Goal: Task Accomplishment & Management: Manage account settings

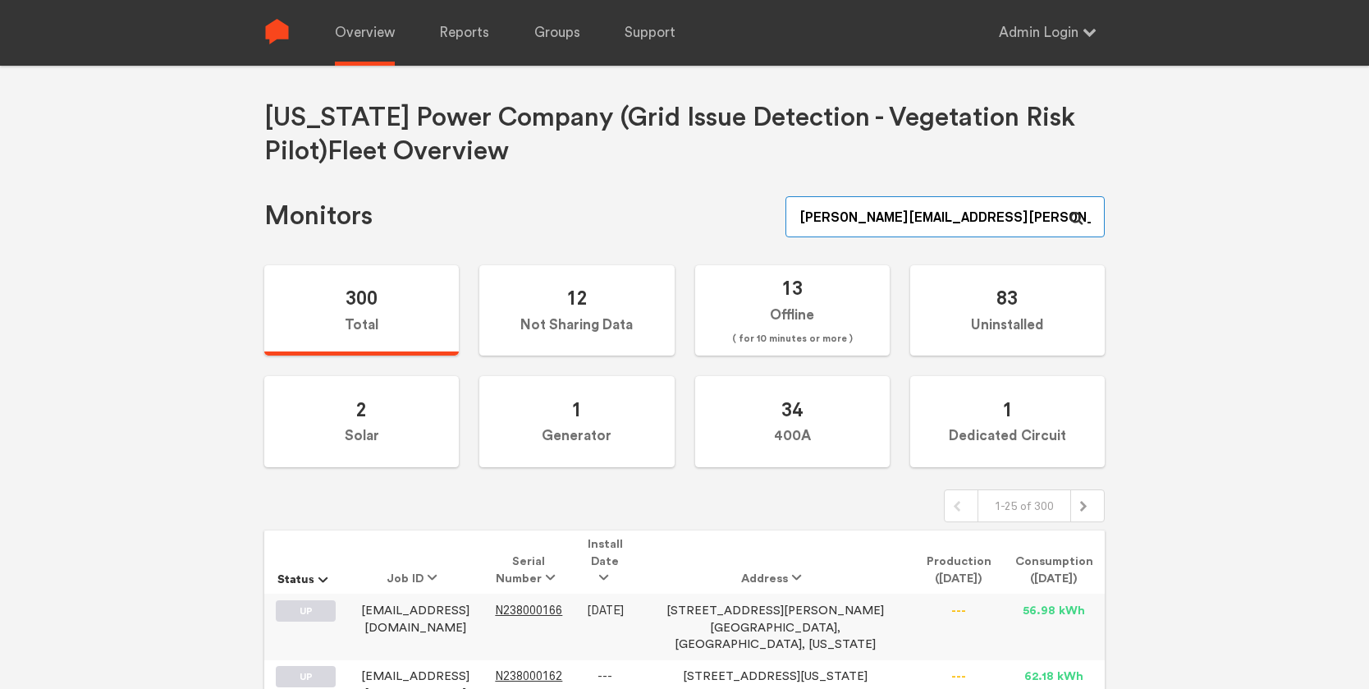
click at [1007, 218] on input "zachery.ambrose+admin@sense.com" at bounding box center [944, 216] width 319 height 41
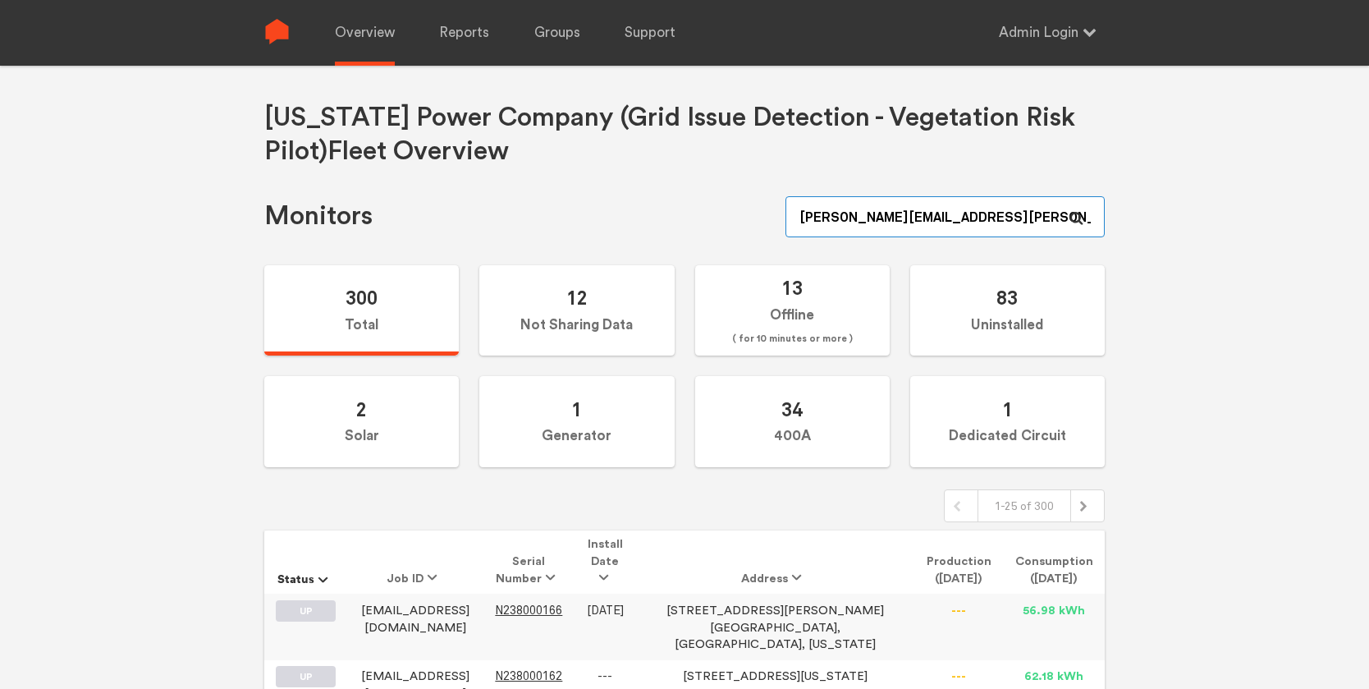
paste input "N149000098"
type input "N149000098"
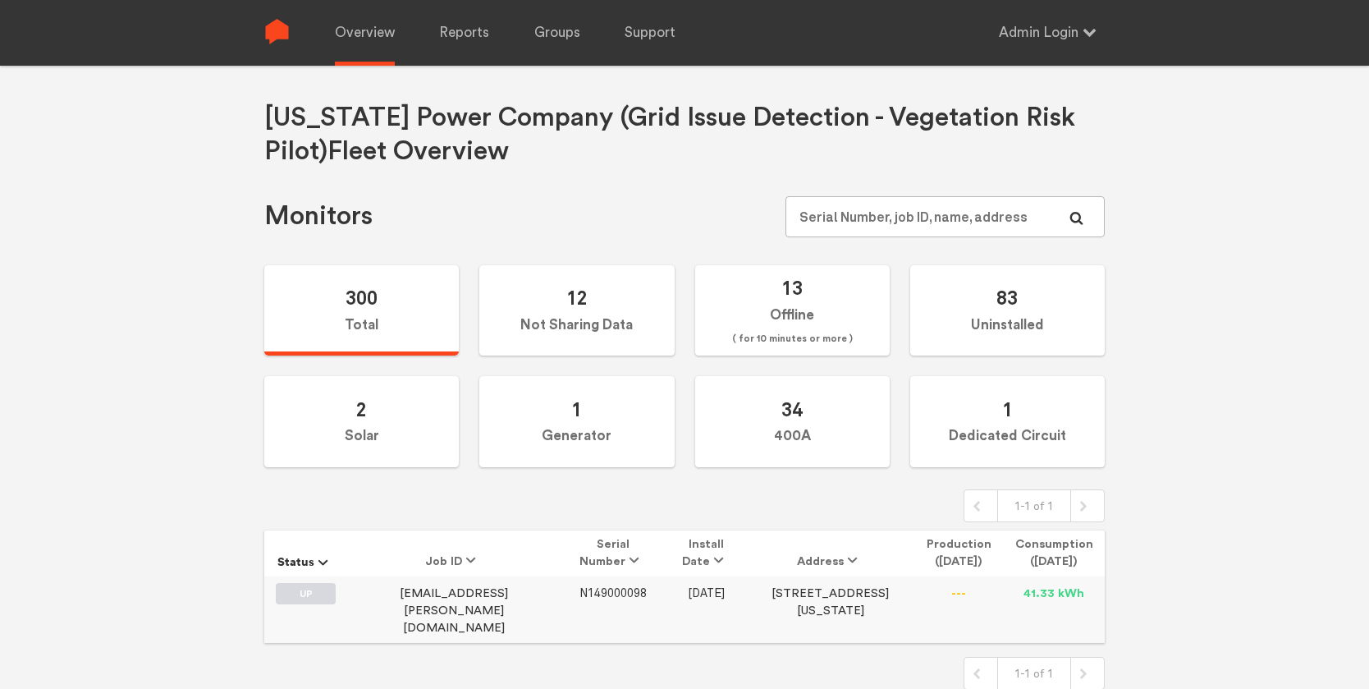
click at [579, 589] on span "N149000098" at bounding box center [612, 593] width 67 height 14
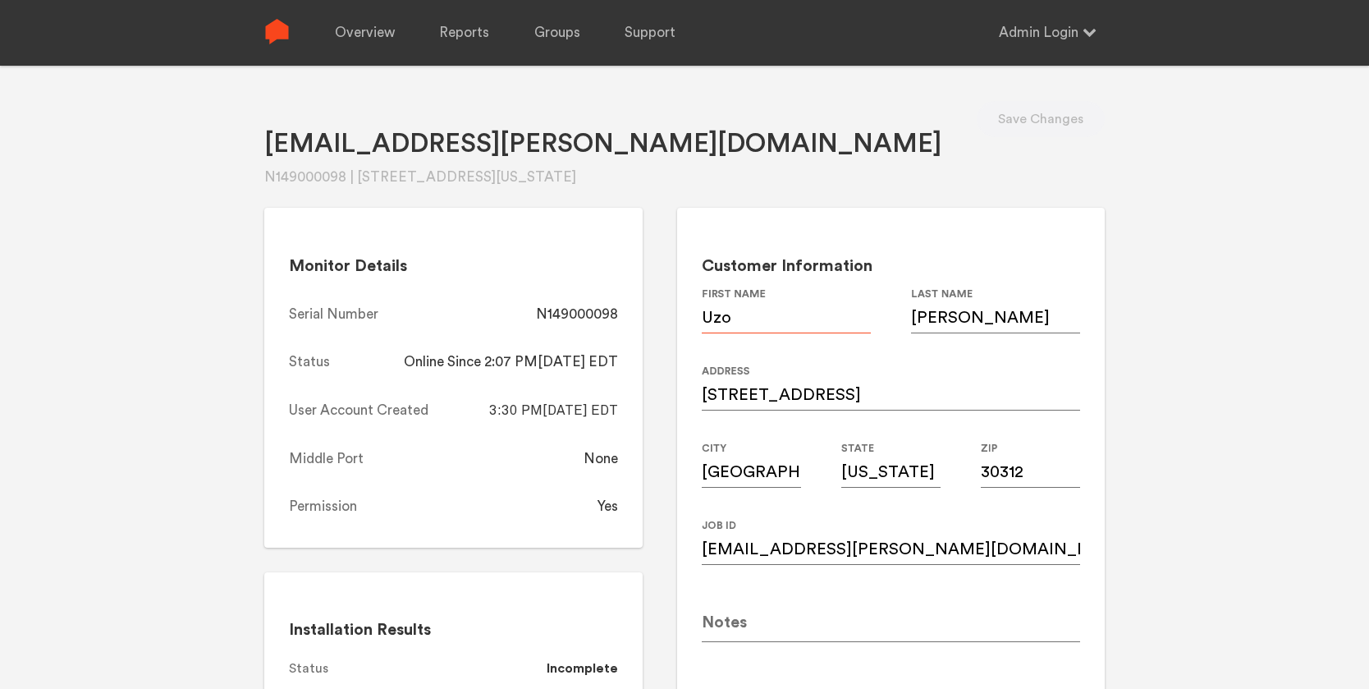
click at [764, 321] on input "Uzo" at bounding box center [786, 310] width 169 height 46
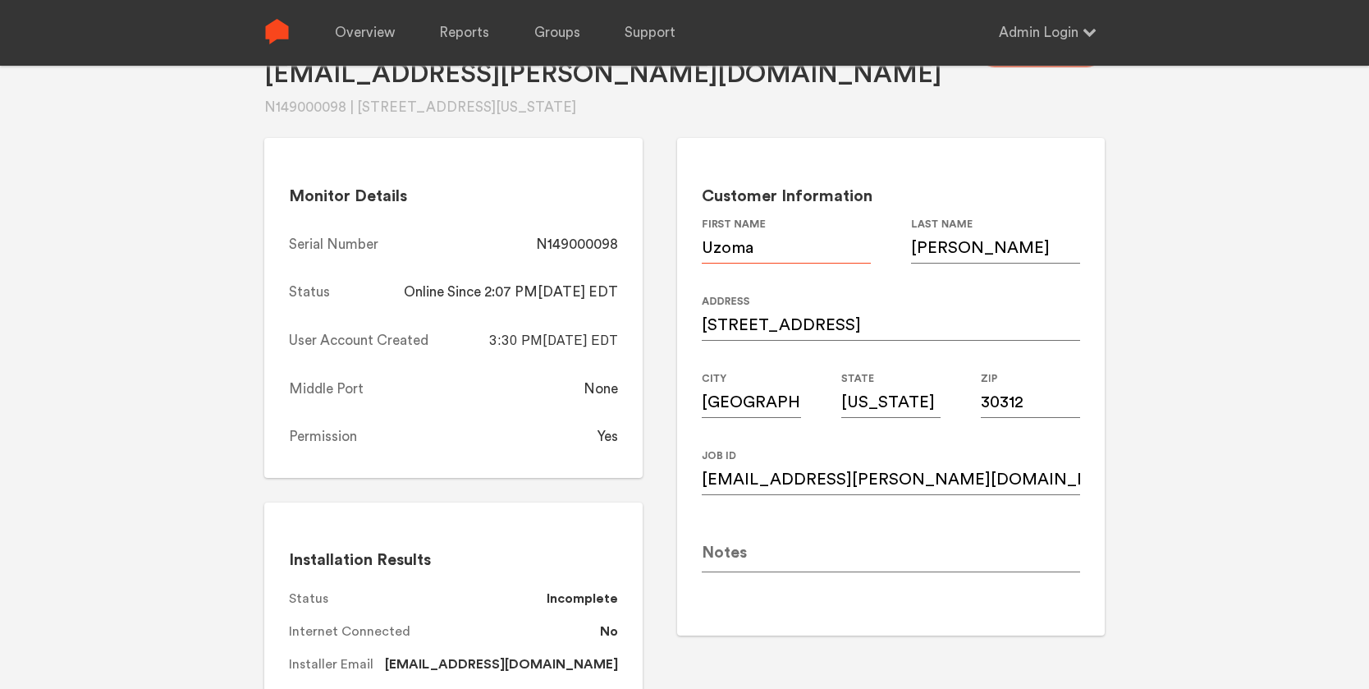
type input "Uzoma"
click at [726, 323] on input "379Irwin st ne" at bounding box center [891, 318] width 378 height 46
type input "379 Irwin st ne"
click at [1120, 218] on div "Uzo.okafor@gmajl.com N149000098 | 379Irwin st ne, Atlanta, Georgia, 30312 Save …" at bounding box center [684, 340] width 1369 height 689
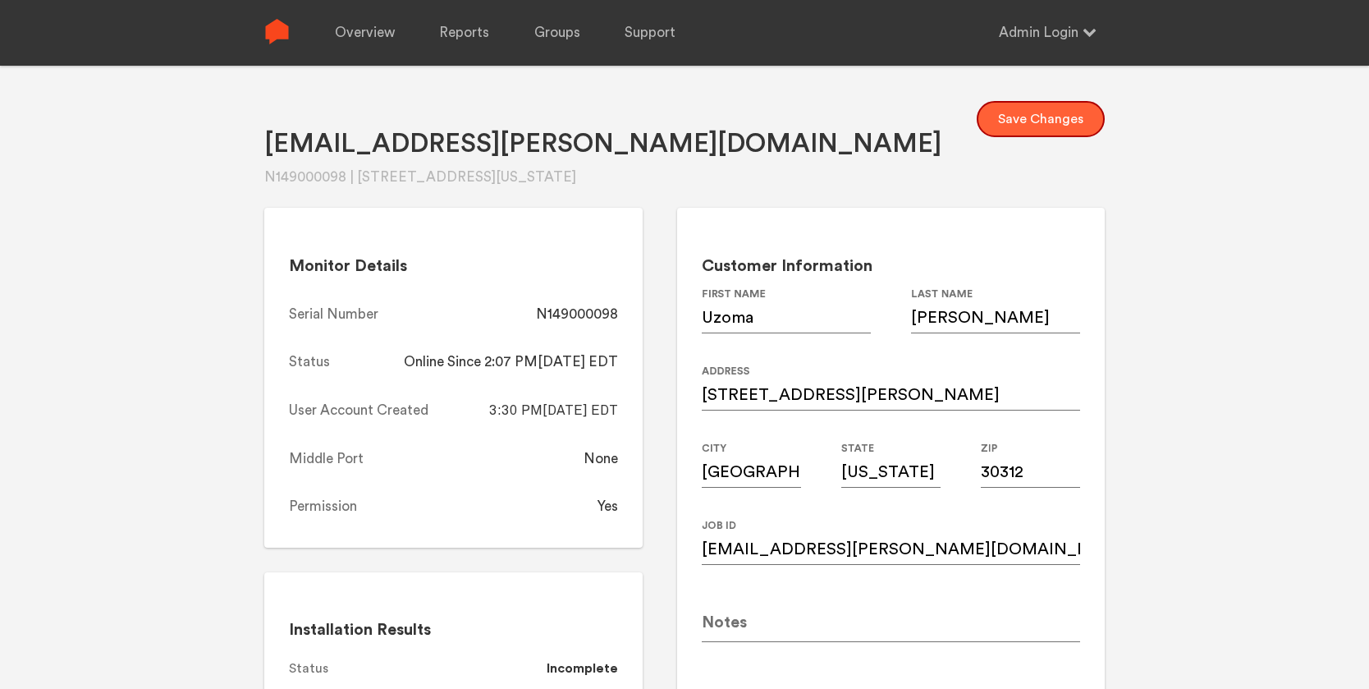
click at [1045, 124] on button "Save Changes" at bounding box center [1041, 119] width 128 height 36
click at [594, 318] on div "N149000098" at bounding box center [577, 315] width 82 height 20
copy div "N149000098"
click at [362, 34] on link "Overview" at bounding box center [365, 33] width 60 height 66
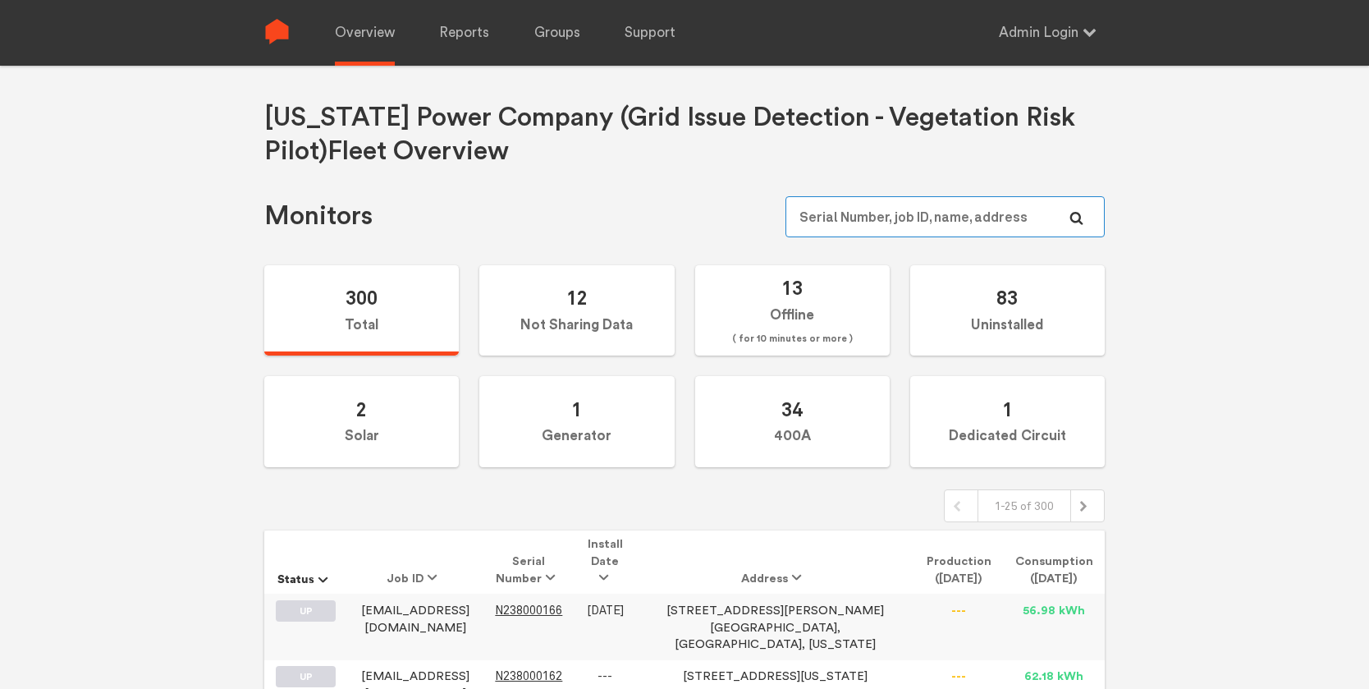
click at [939, 210] on input "text" at bounding box center [944, 216] width 319 height 41
paste input "N149000124"
type input "N149000124"
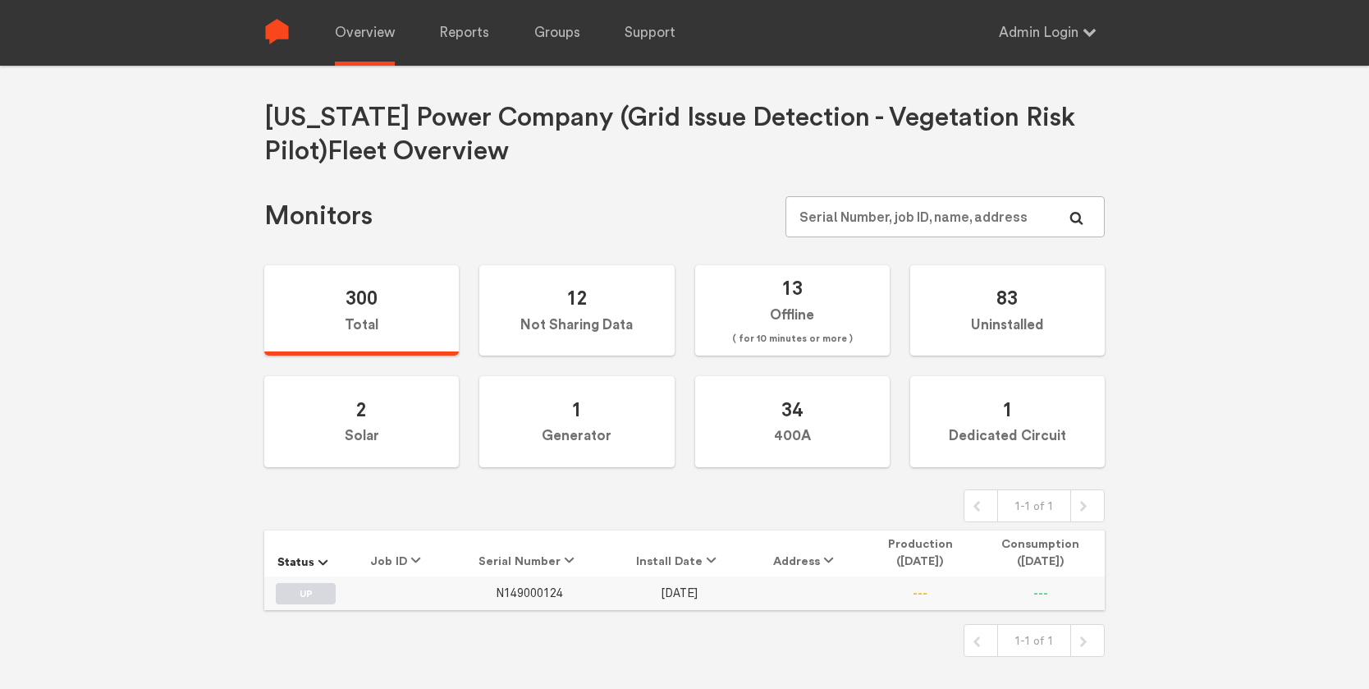
click at [541, 593] on span "N149000124" at bounding box center [529, 593] width 67 height 14
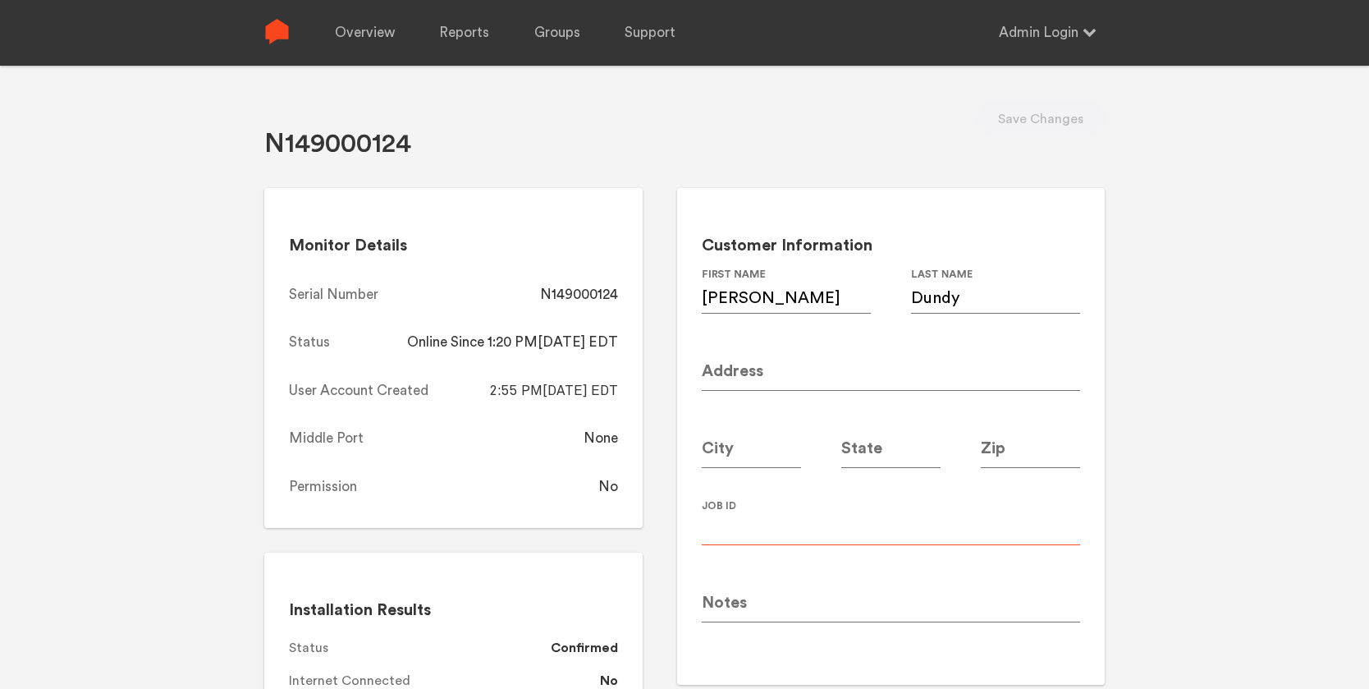
click at [762, 534] on input at bounding box center [891, 522] width 378 height 46
paste input "dundy_beth@yahoo.com"
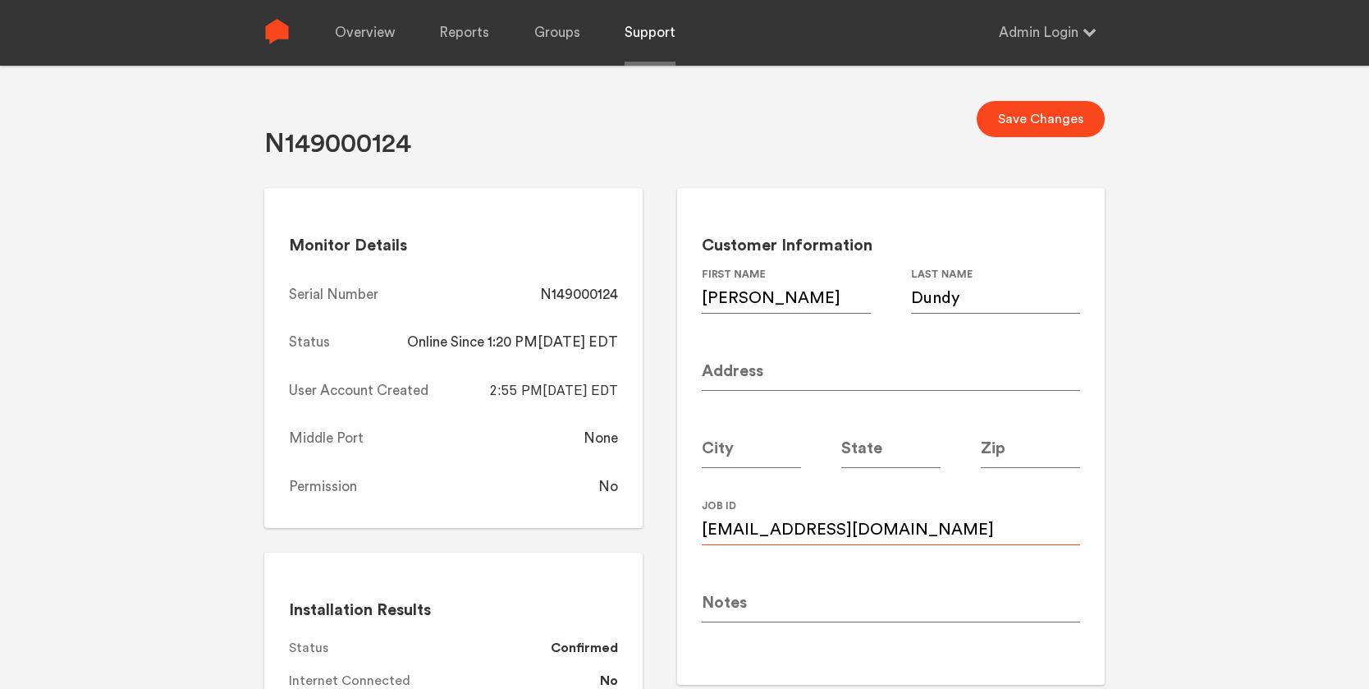
type input "dundy_beth@yahoo.com"
click at [785, 369] on input at bounding box center [891, 368] width 378 height 46
paste input "1460 Hawkins St NW"
type input "1460 Hawkins St NW"
click at [1017, 447] on input at bounding box center [1030, 445] width 99 height 46
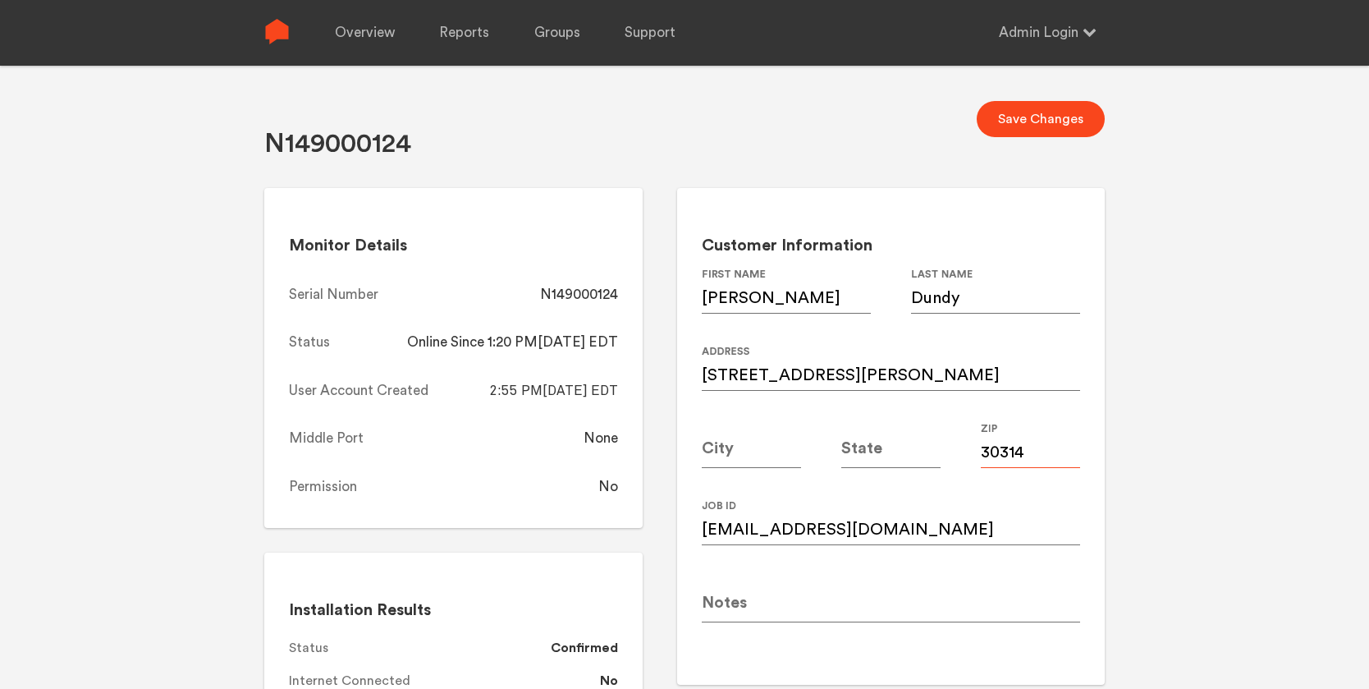
type input "30314"
click at [735, 435] on input at bounding box center [751, 445] width 99 height 46
type input "Atlanta"
click at [866, 460] on input at bounding box center [890, 445] width 99 height 46
type input "F"
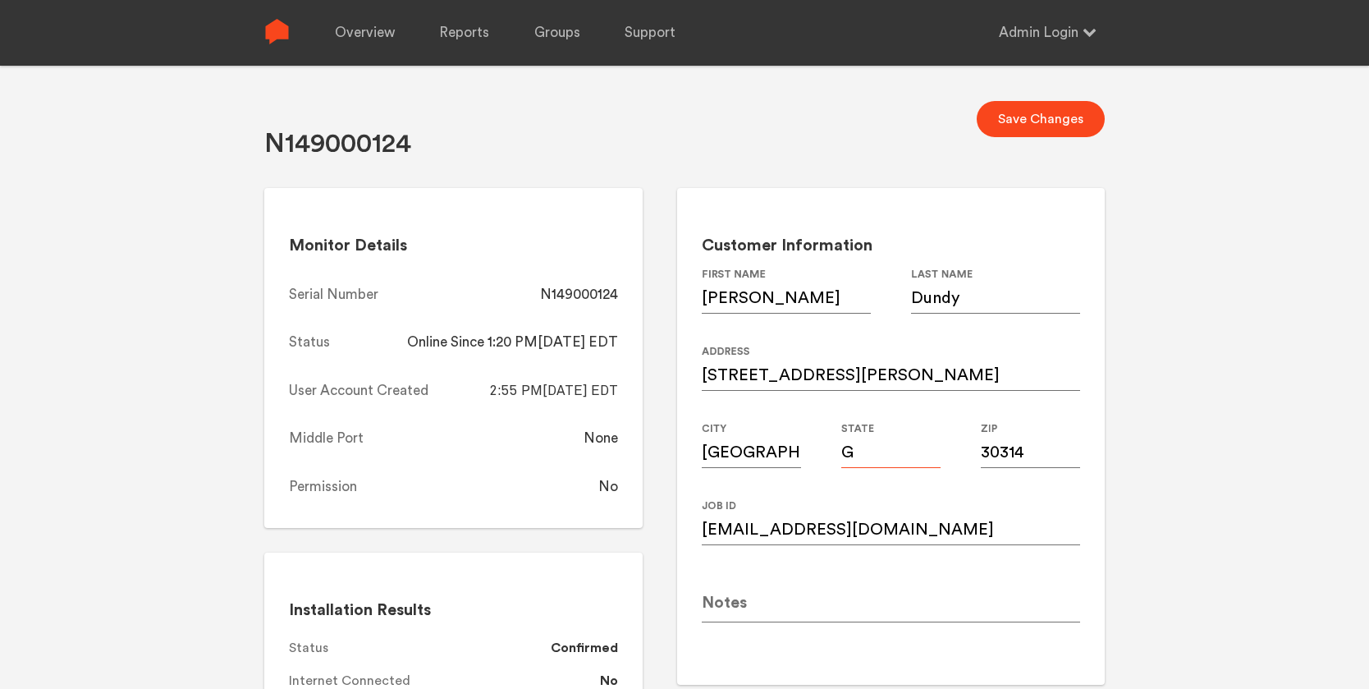
type input "GA"
click at [1058, 103] on button "Save Changes" at bounding box center [1041, 119] width 128 height 36
click at [593, 290] on div "N149000124" at bounding box center [579, 295] width 78 height 20
copy div "N149000124"
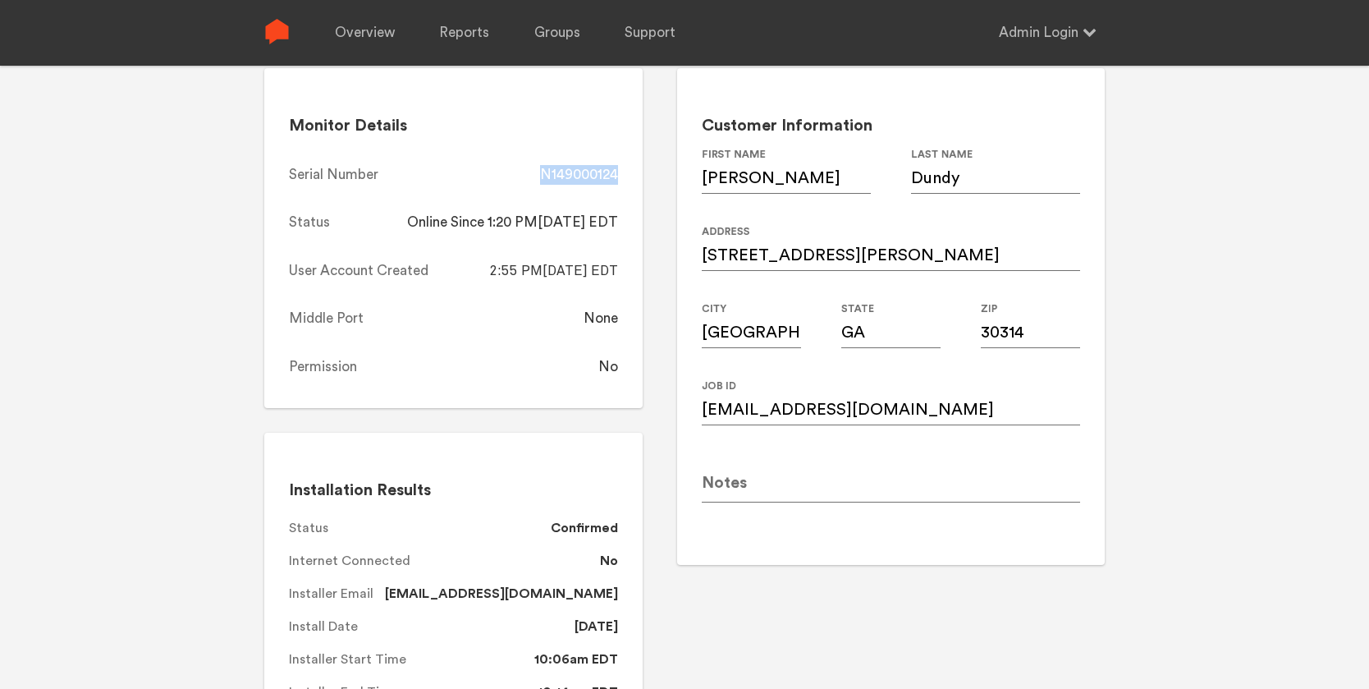
scroll to position [121, 0]
copy div "N149000124"
click at [358, 36] on link "Overview" at bounding box center [365, 33] width 60 height 66
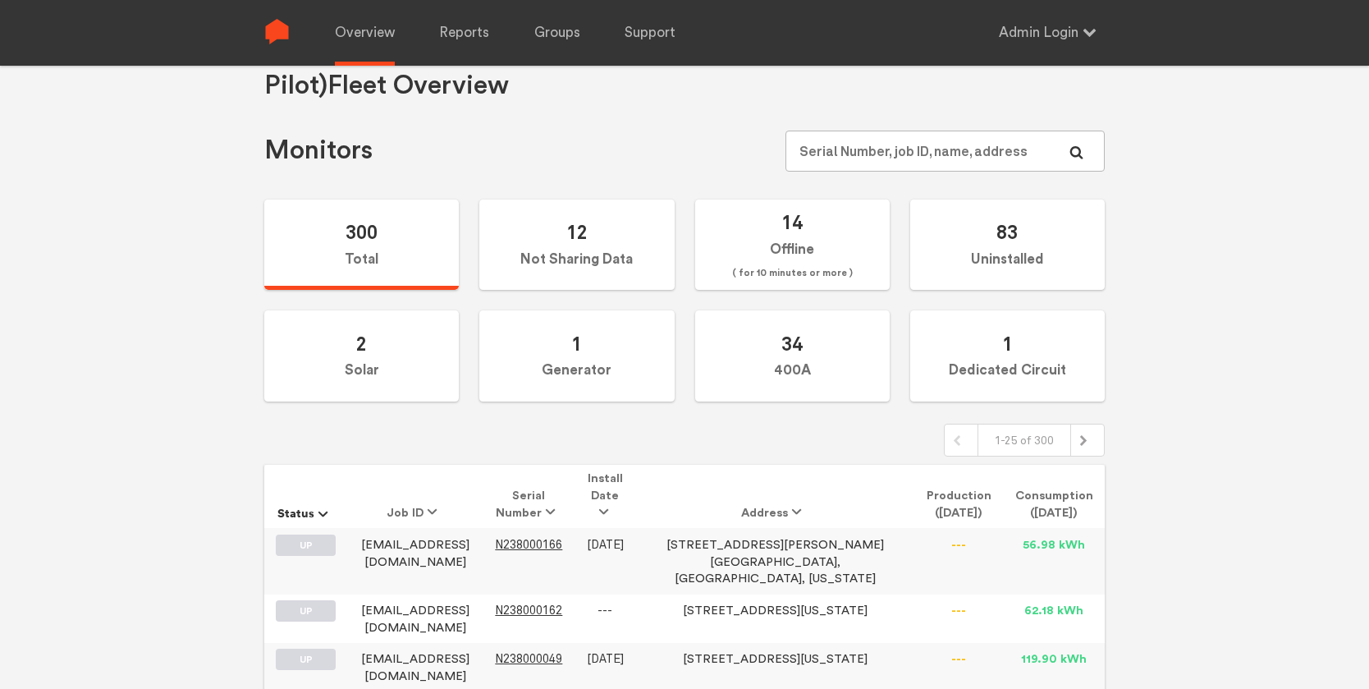
scroll to position [121, 0]
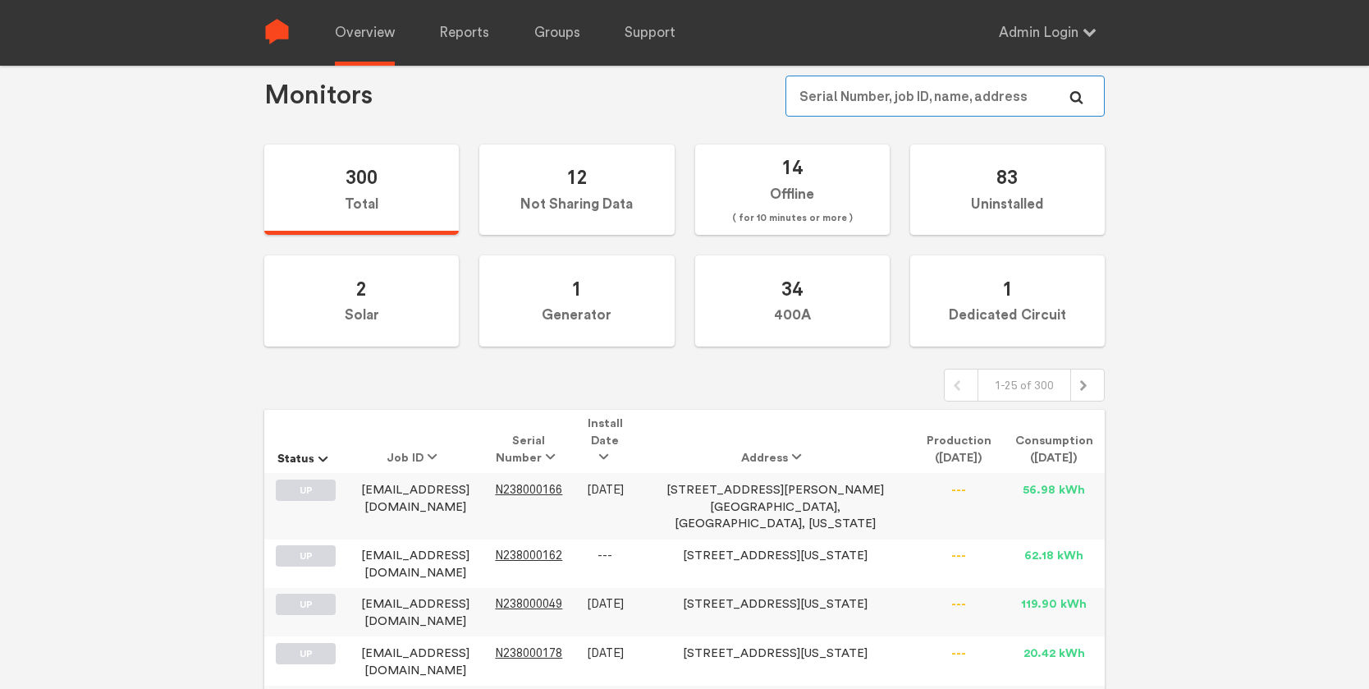
click at [971, 98] on input "text" at bounding box center [944, 96] width 319 height 41
paste input "N149000060"
type input "N149000060"
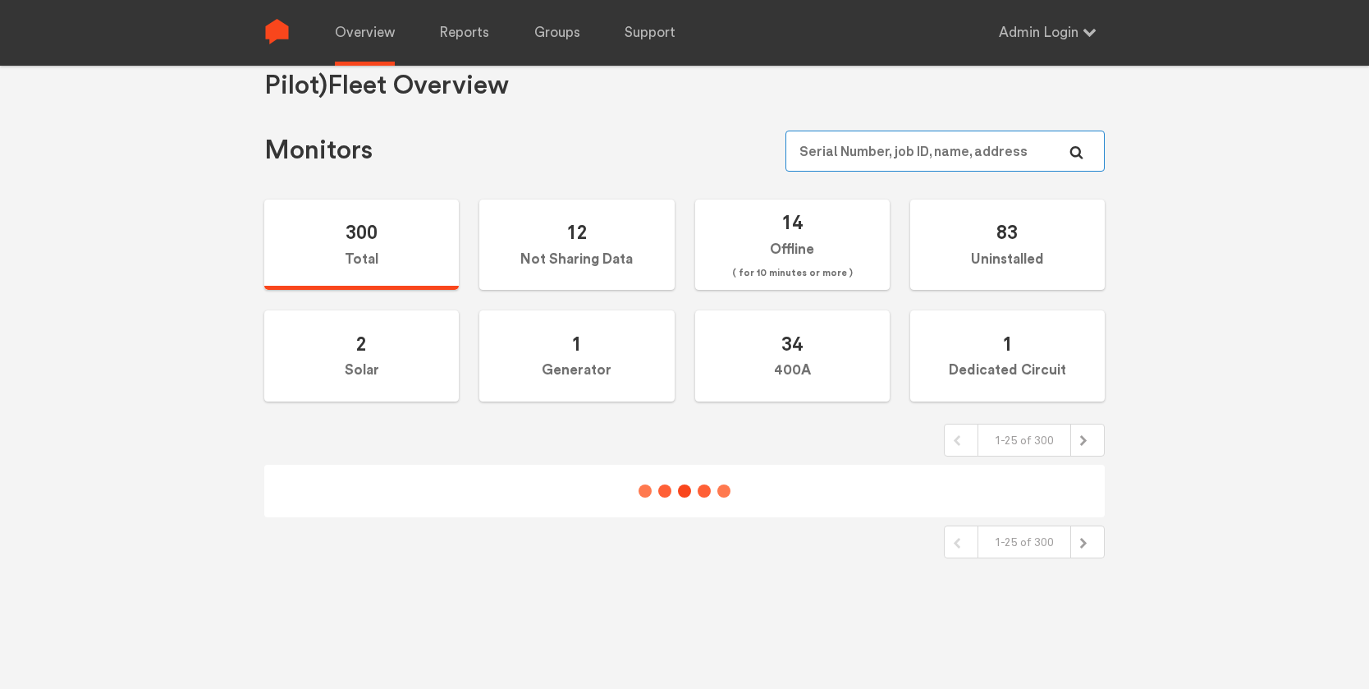
scroll to position [66, 0]
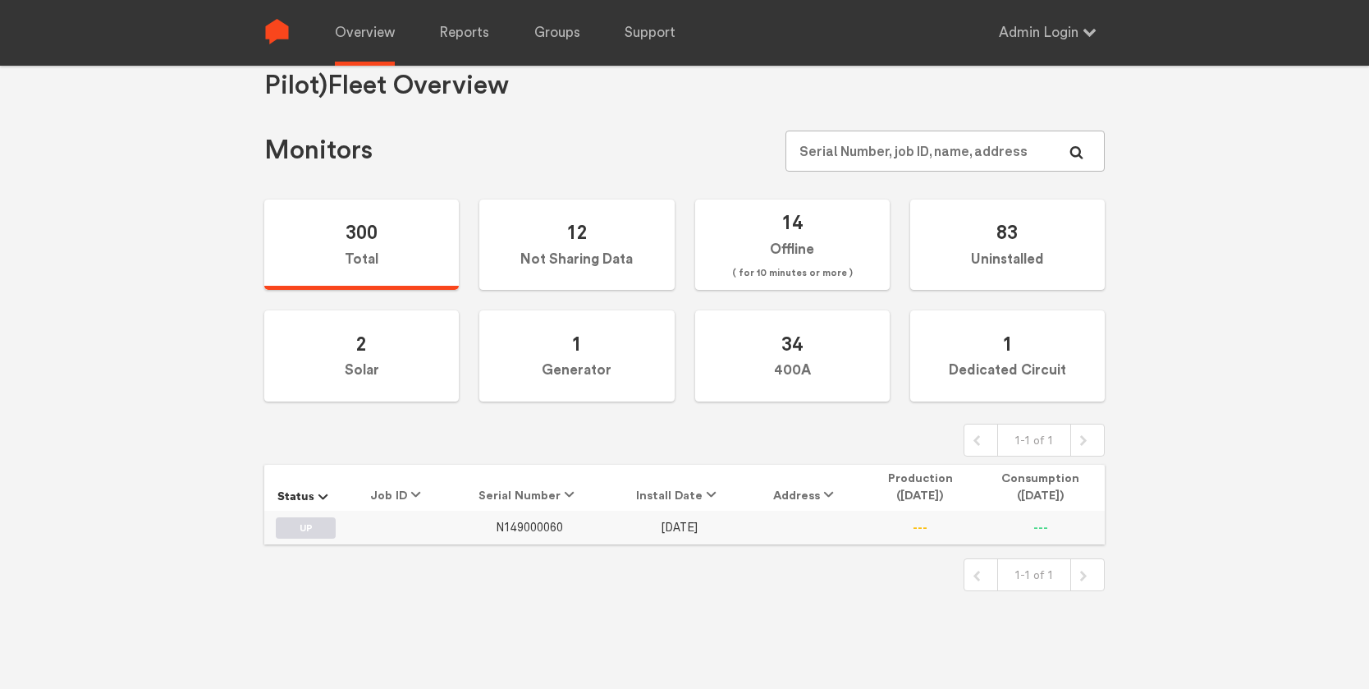
click at [547, 528] on span "N149000060" at bounding box center [529, 527] width 67 height 14
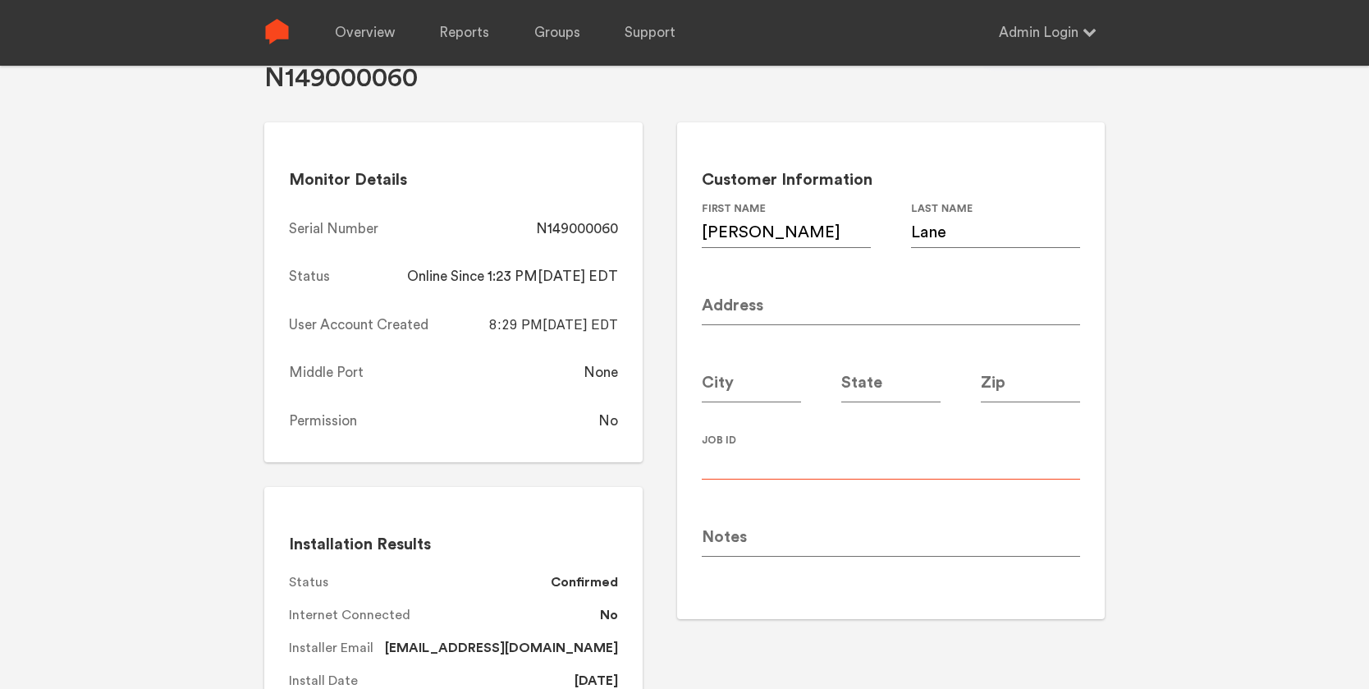
click at [747, 456] on input at bounding box center [891, 456] width 378 height 46
paste input "djmisskai@gmail.com"
type input "djmisskai@gmail.com"
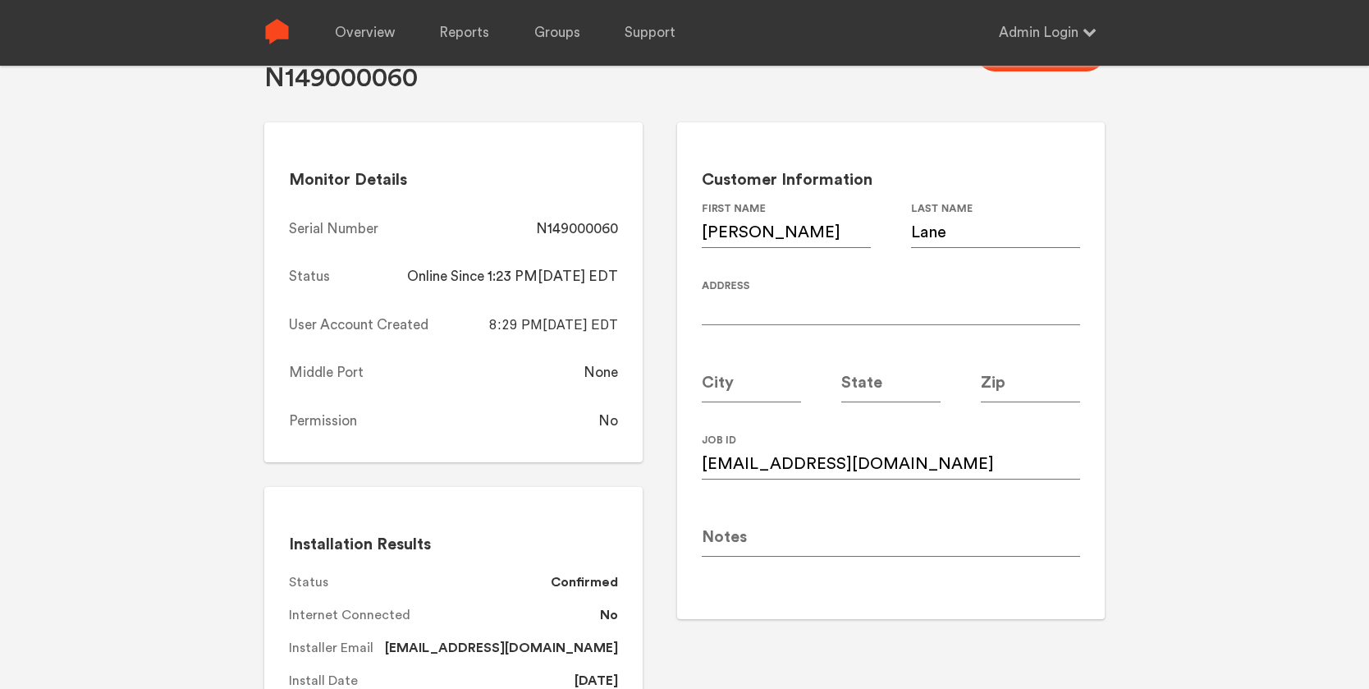
click at [774, 297] on input at bounding box center [891, 302] width 378 height 46
paste input "149 Stafford St SW"
type input "149 Stafford St SW"
click at [1039, 382] on input at bounding box center [1030, 379] width 99 height 46
type input "30314"
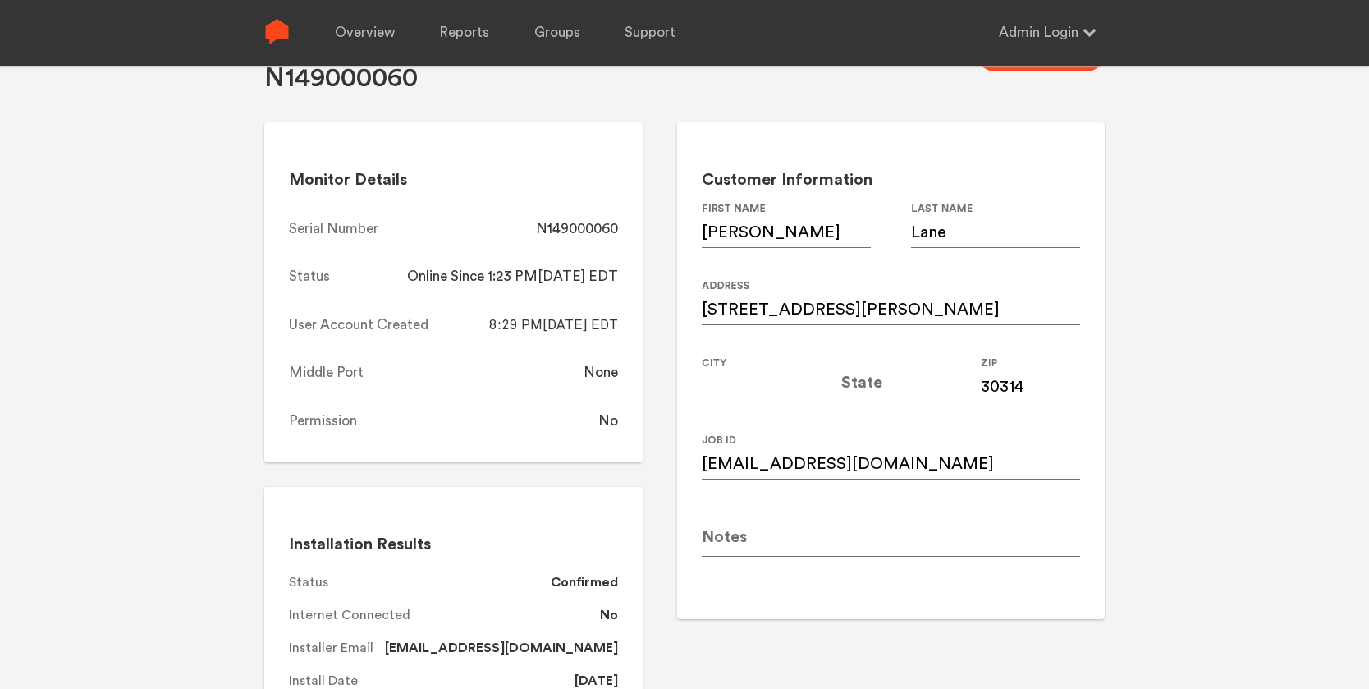
click at [753, 390] on input at bounding box center [751, 379] width 99 height 46
type input "Atlanta"
click at [881, 395] on input at bounding box center [890, 379] width 99 height 46
type input "GA"
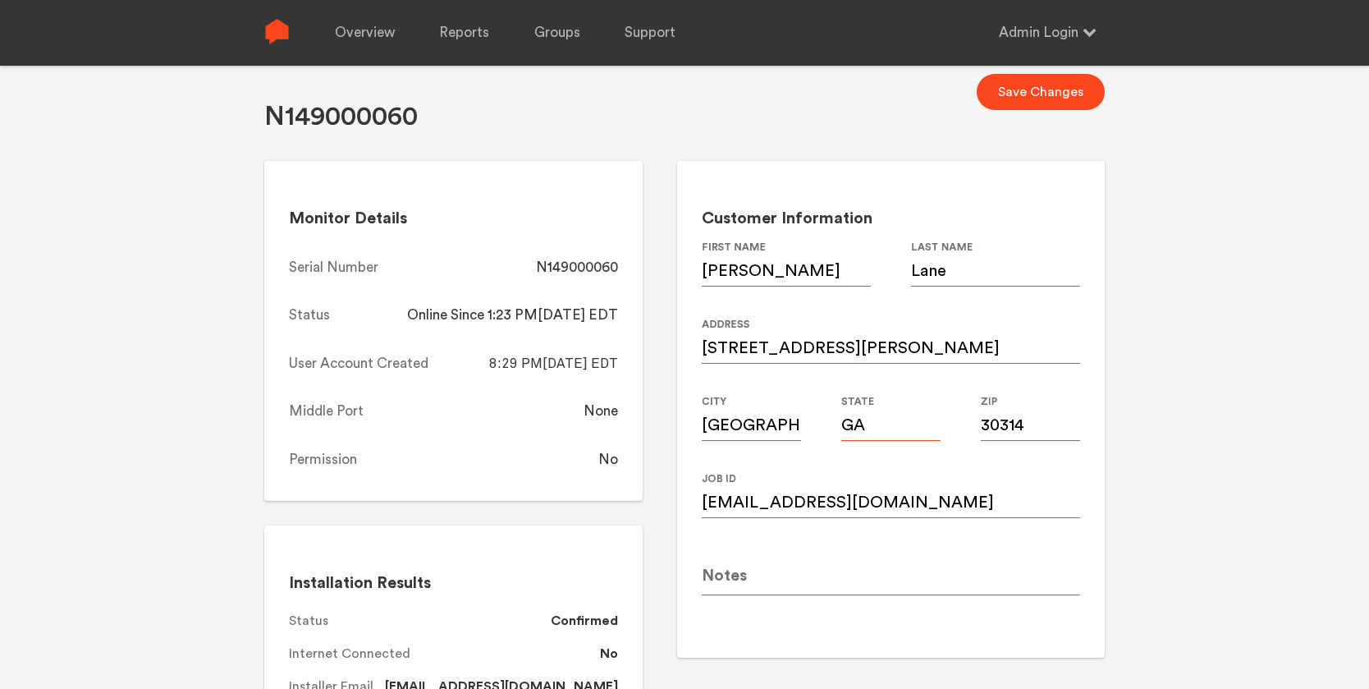
scroll to position [16, 0]
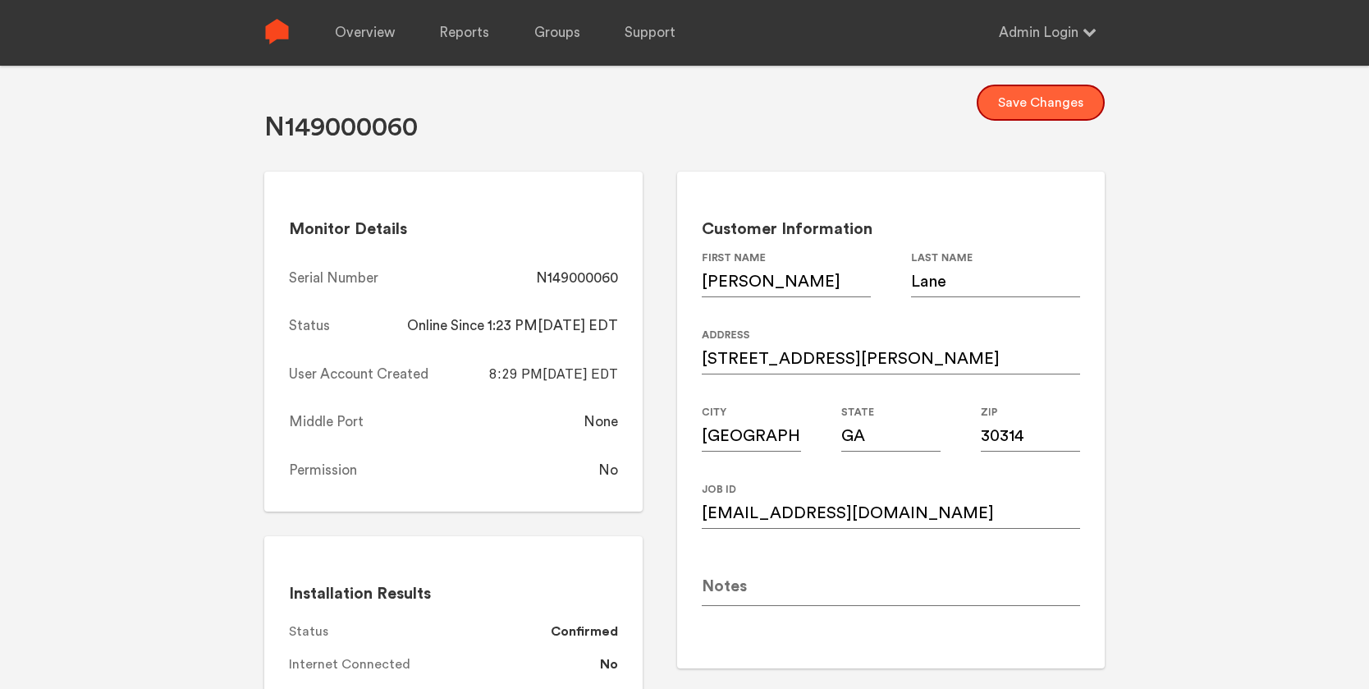
click at [1044, 98] on button "Save Changes" at bounding box center [1041, 103] width 128 height 36
click at [596, 280] on div "N149000060" at bounding box center [577, 278] width 82 height 20
copy div "N149000060"
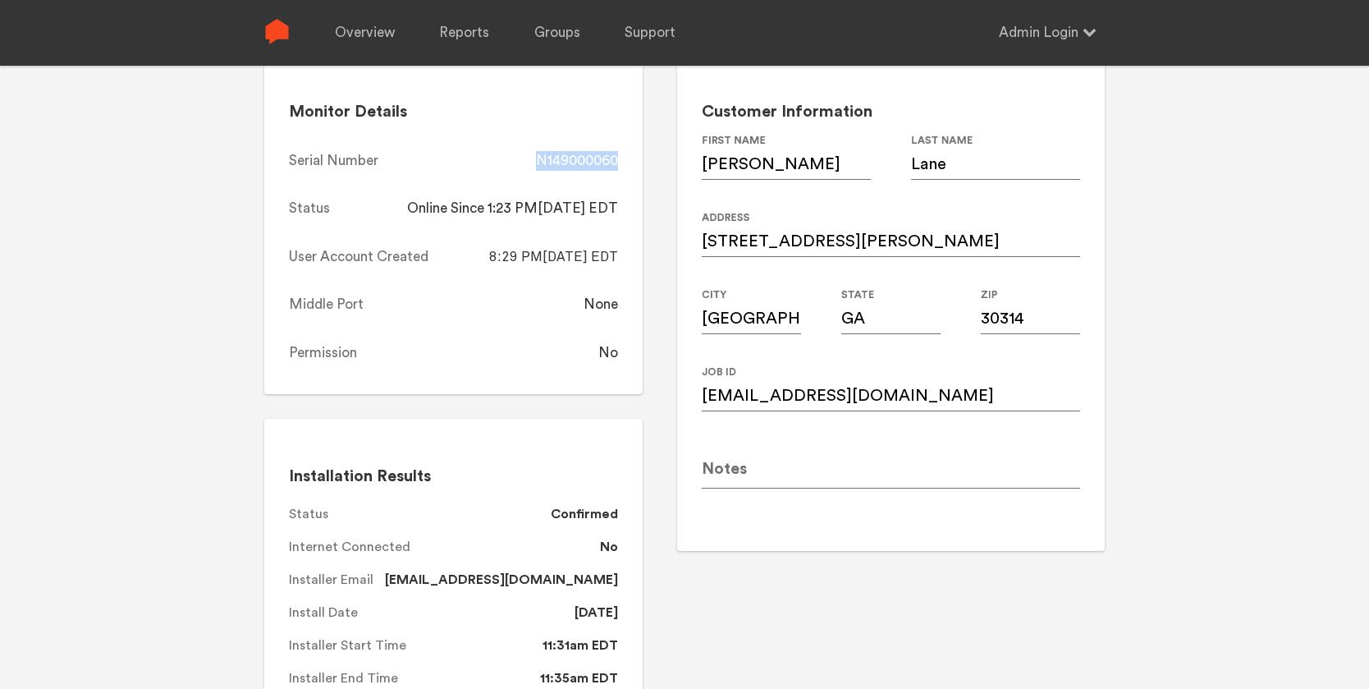
scroll to position [135, 0]
copy div "N149000060"
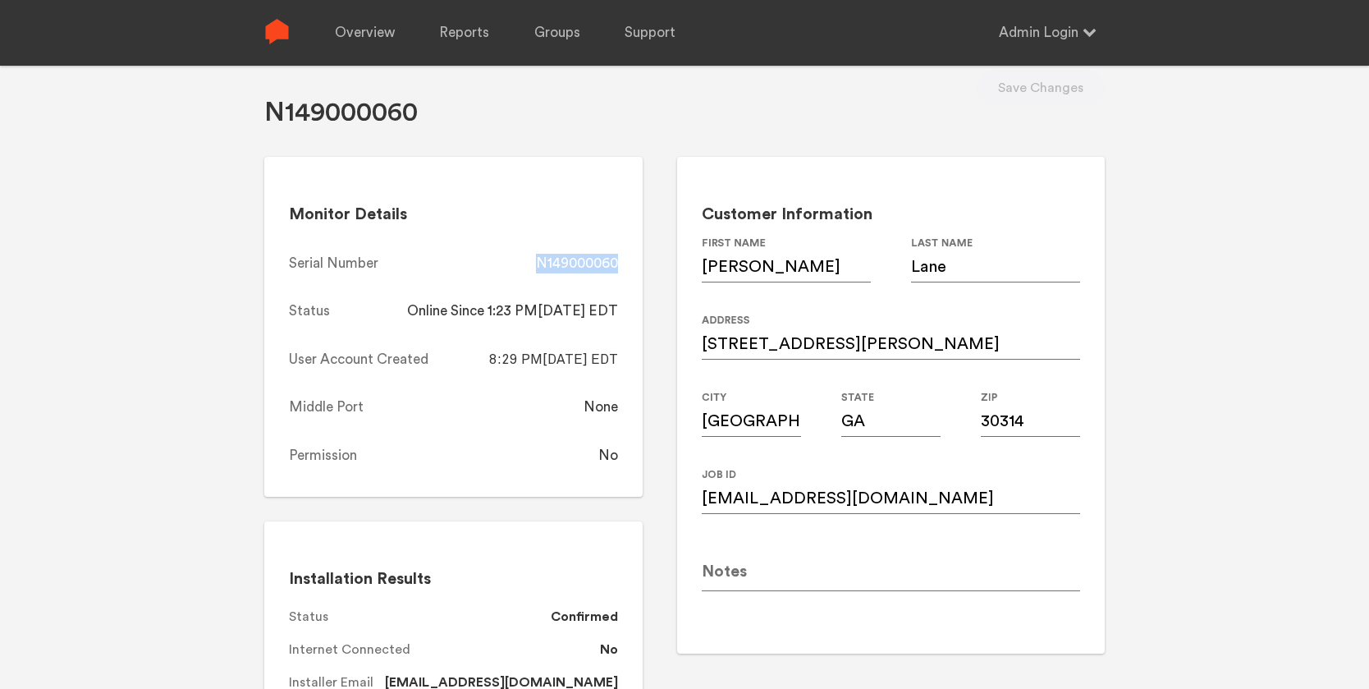
scroll to position [0, 0]
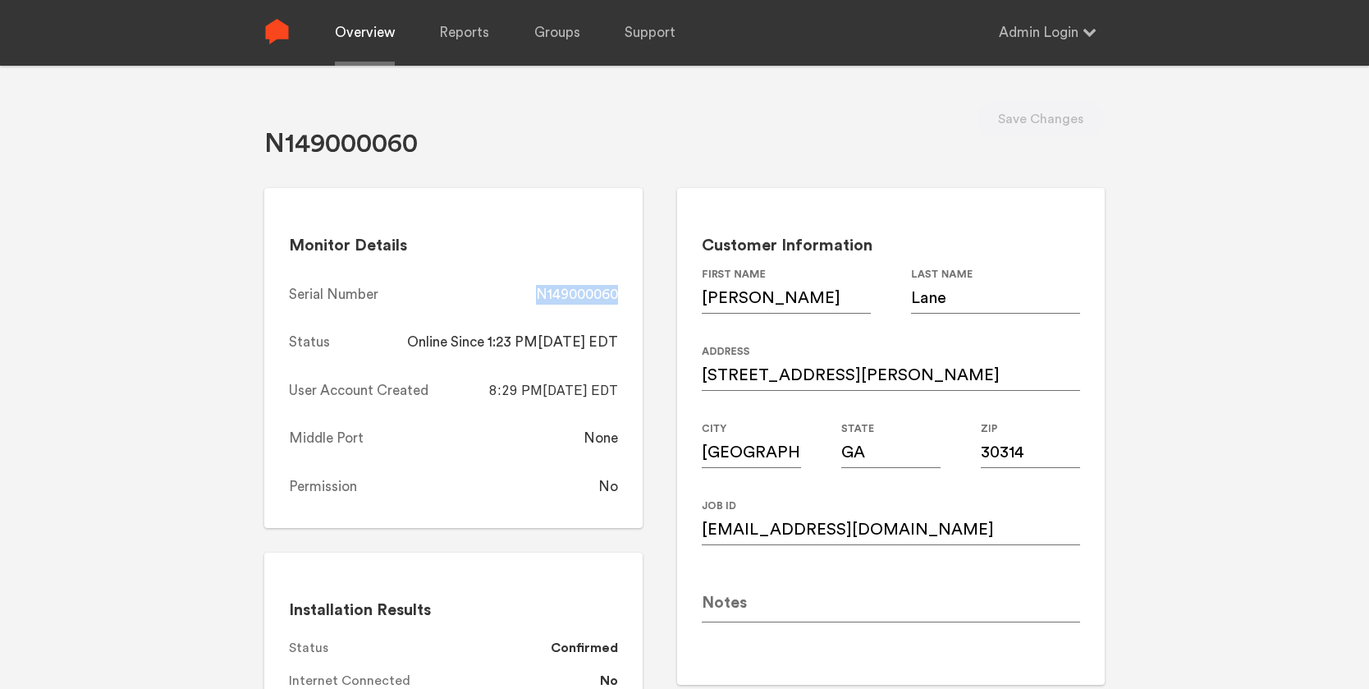
click at [388, 39] on link "Overview" at bounding box center [365, 33] width 60 height 66
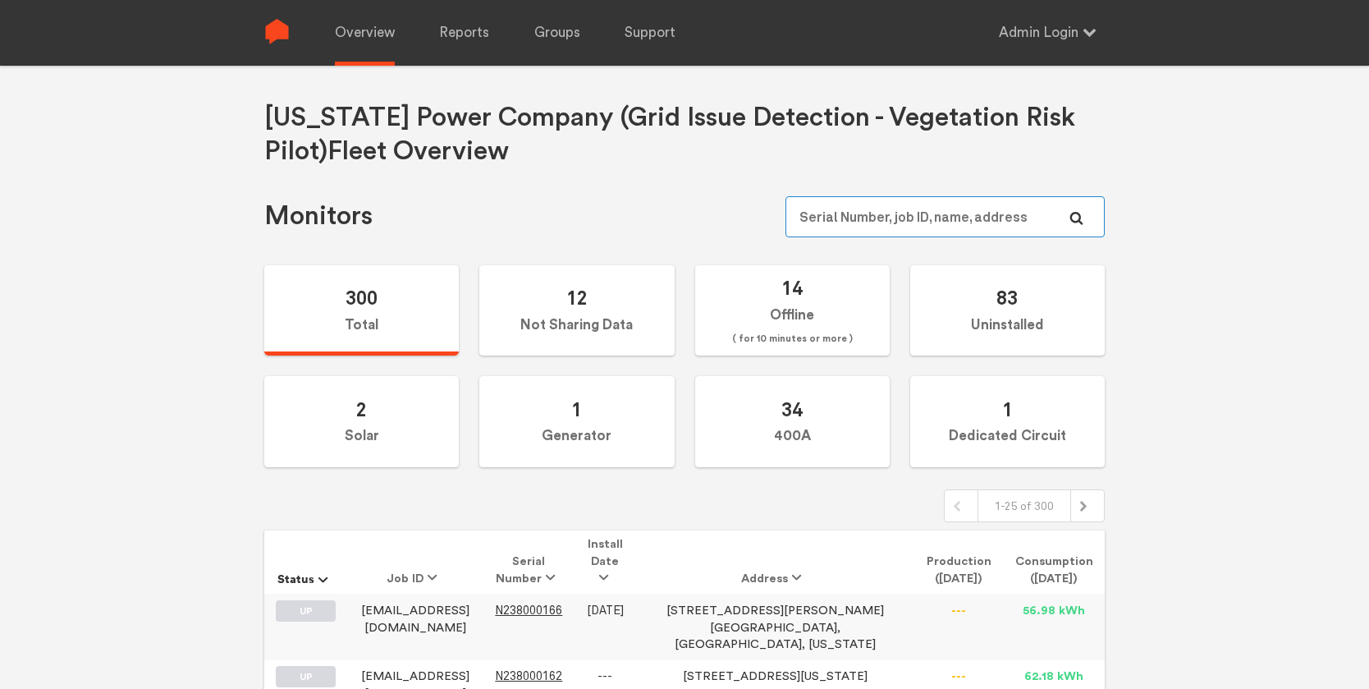
click at [952, 216] on input "text" at bounding box center [944, 216] width 319 height 41
paste input "N149000204"
type input "N149000204"
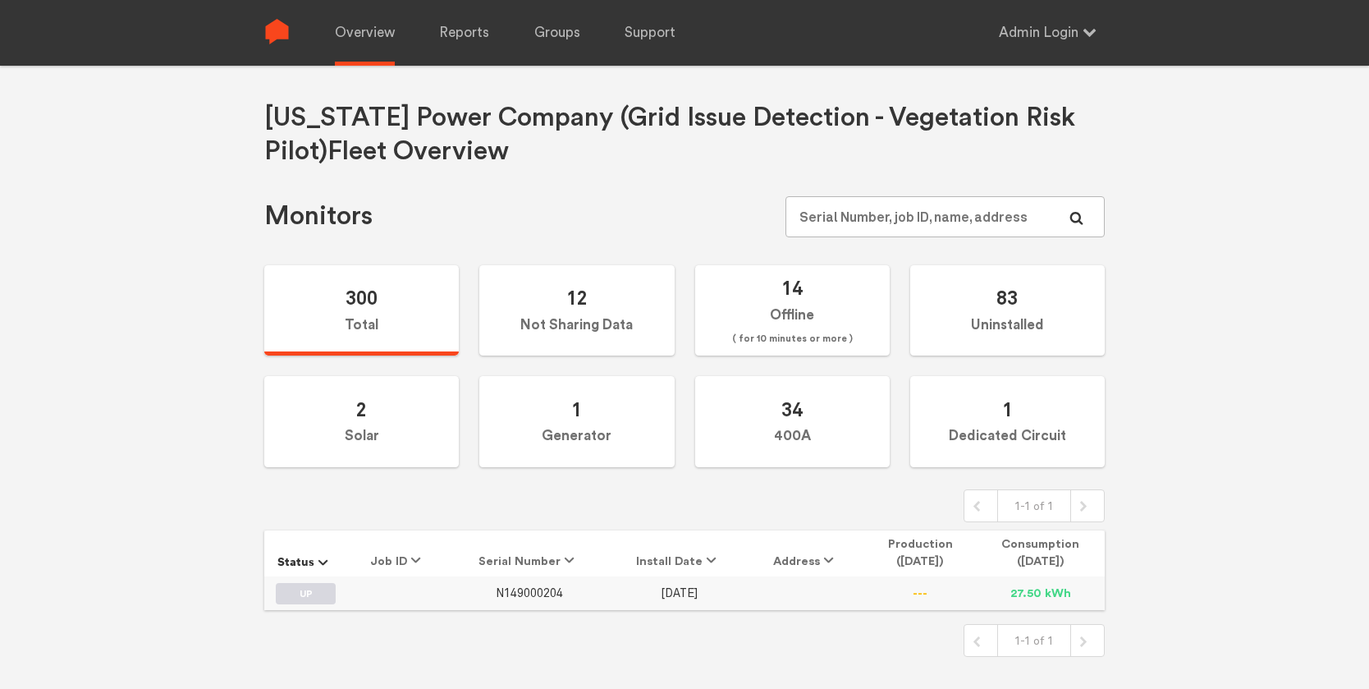
click at [536, 591] on span "N149000204" at bounding box center [529, 593] width 67 height 14
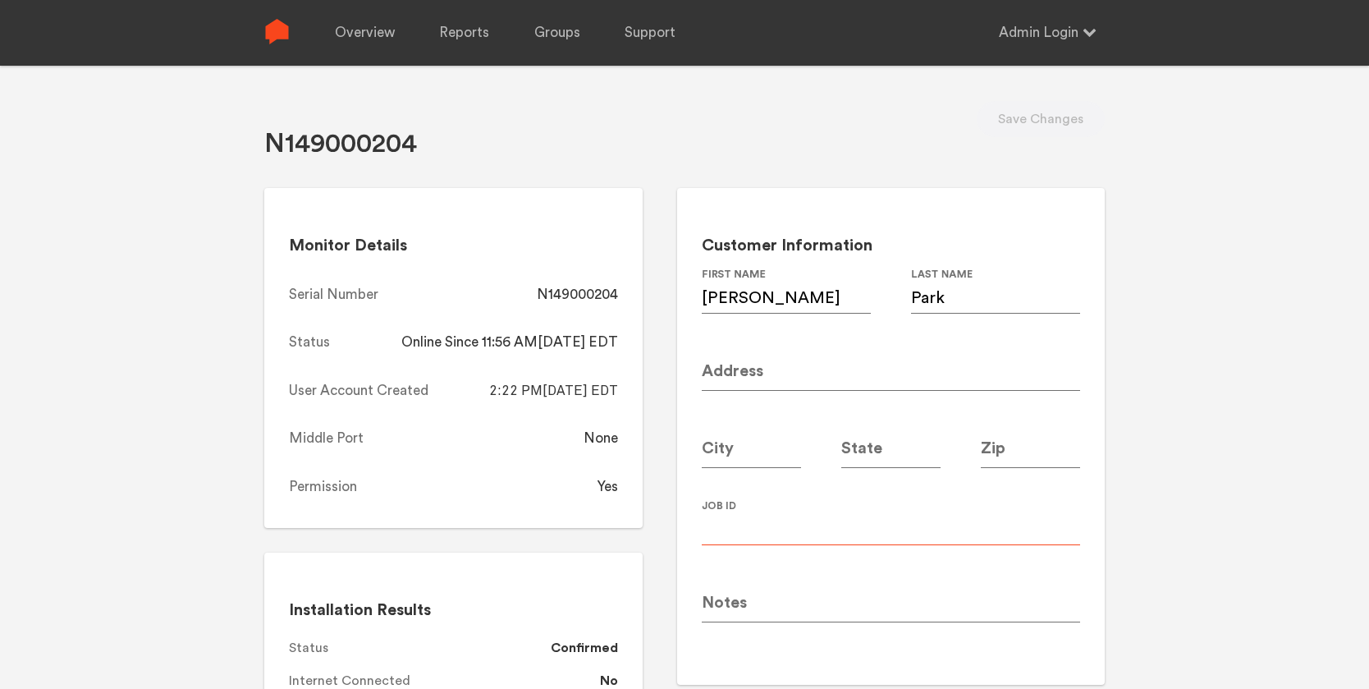
click at [746, 532] on input at bounding box center [891, 522] width 378 height 46
paste input "jamespark@mac.com"
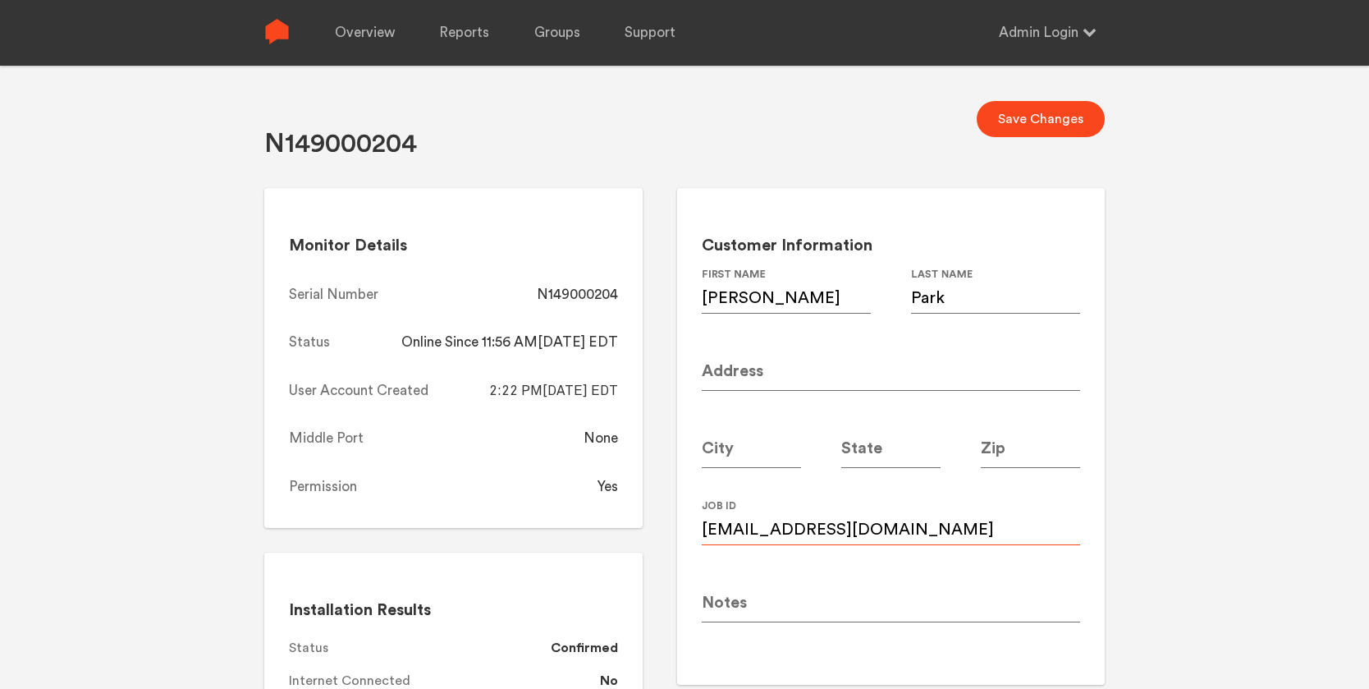
type input "jamespark@mac.com"
click at [772, 373] on input at bounding box center [891, 368] width 378 height 46
click at [767, 374] on input at bounding box center [891, 368] width 378 height 46
paste input "774 Aerial Way"
type input "774 Aerial Way"
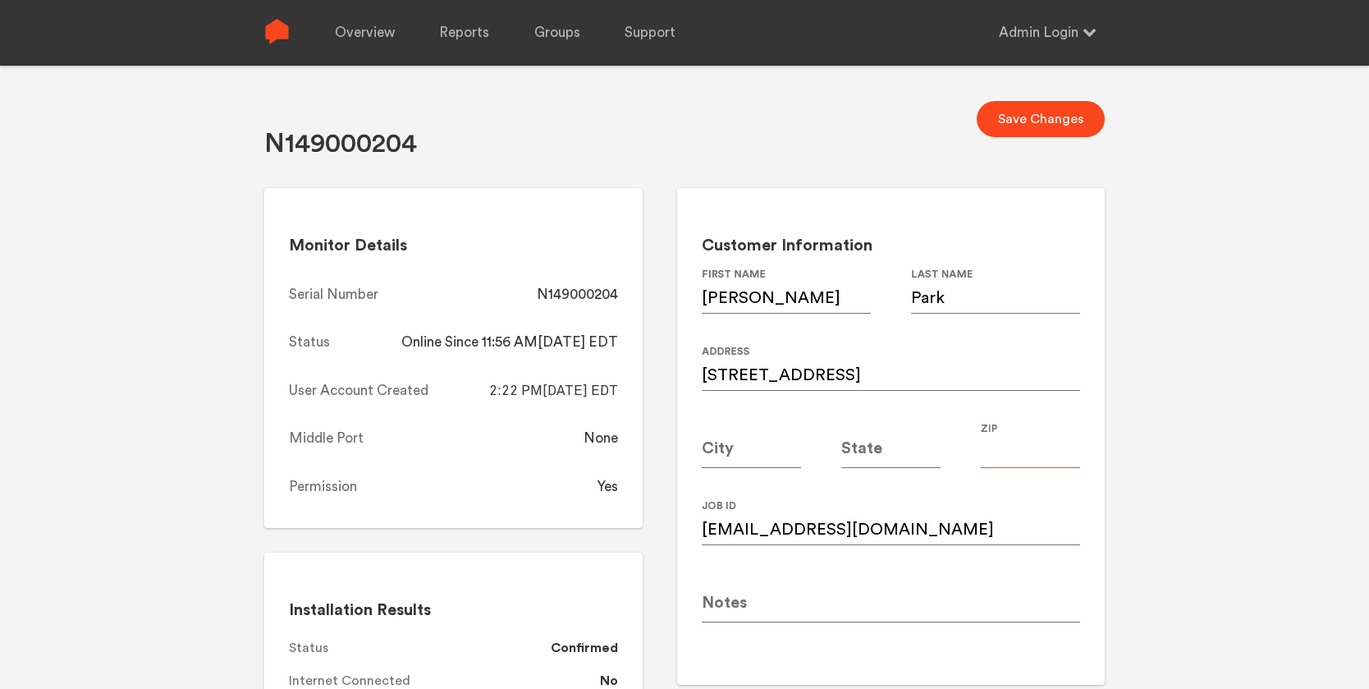
click at [1017, 453] on input at bounding box center [1030, 445] width 99 height 46
type input "30312"
click at [745, 452] on input at bounding box center [751, 445] width 99 height 46
type input "Atlanta"
click at [878, 452] on input at bounding box center [890, 445] width 99 height 46
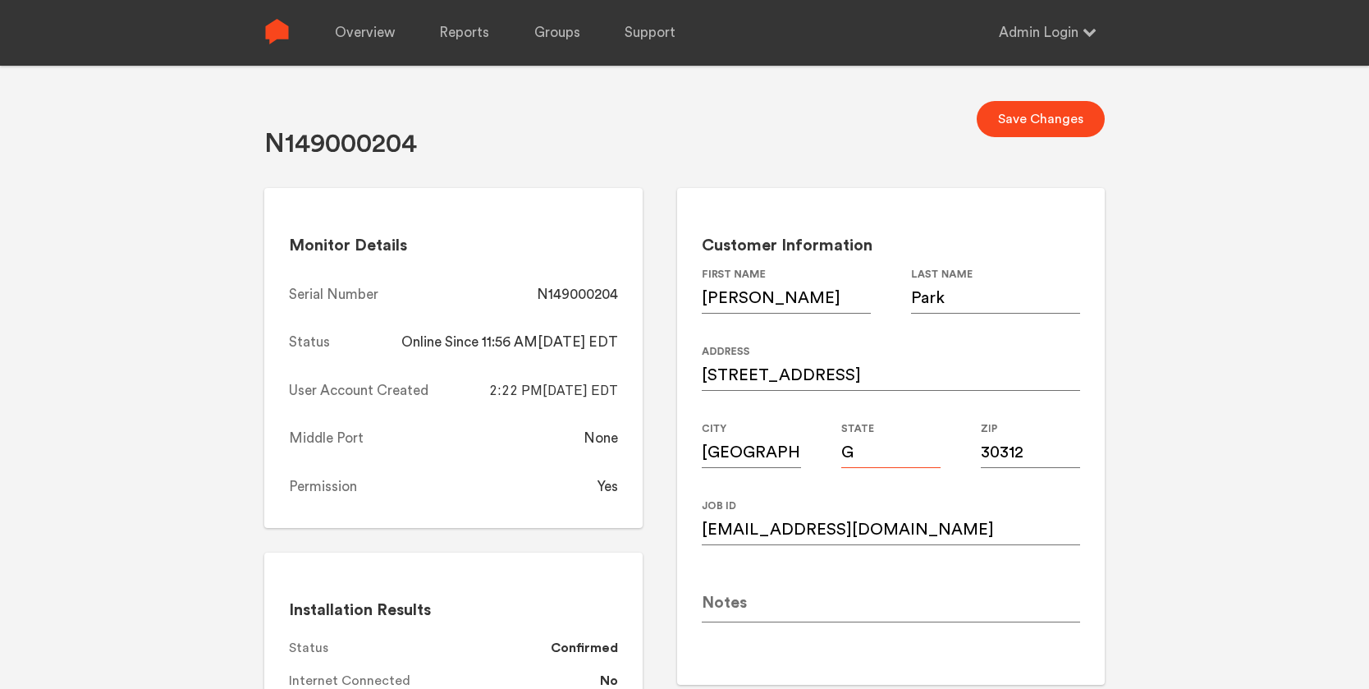
type input "GA"
click at [1051, 95] on div "N149000204 Save Changes Monitor Details Serial Number N149000204 Status Online …" at bounding box center [684, 685] width 840 height 1239
click at [1049, 117] on button "Save Changes" at bounding box center [1041, 119] width 128 height 36
click at [588, 293] on div "N149000204" at bounding box center [577, 295] width 81 height 20
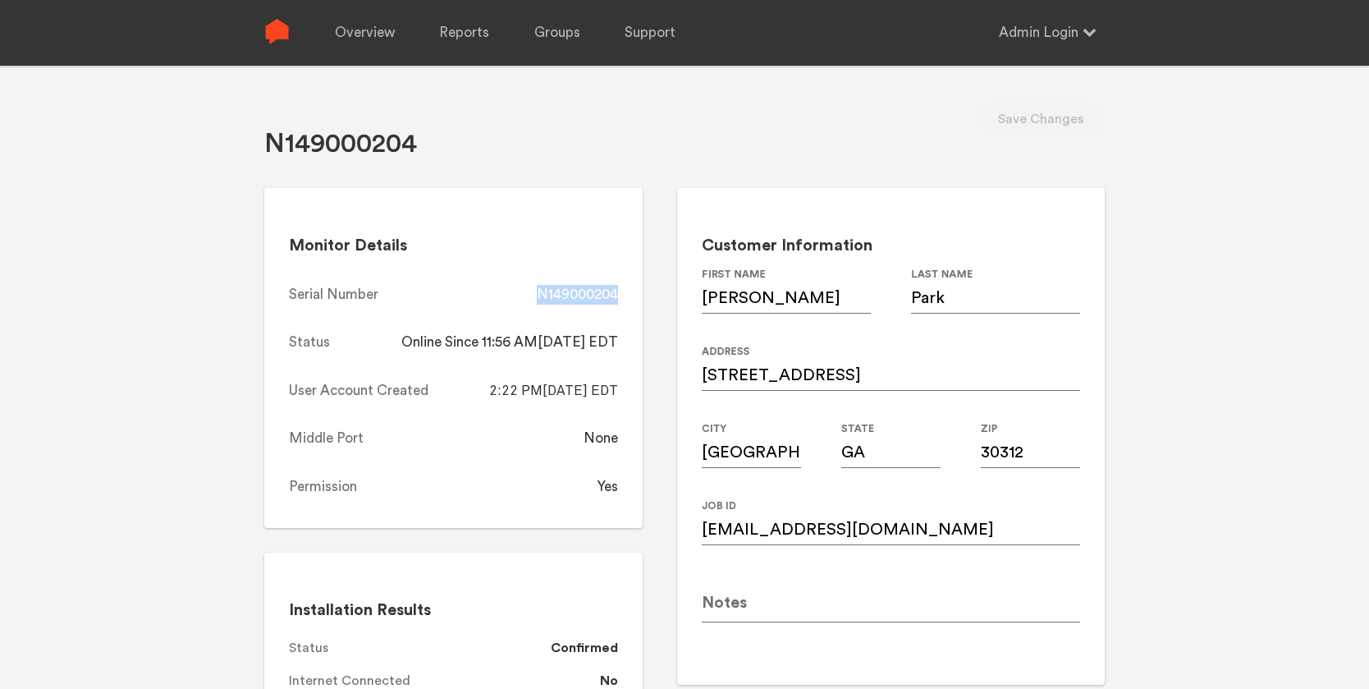
copy div "N149000204"
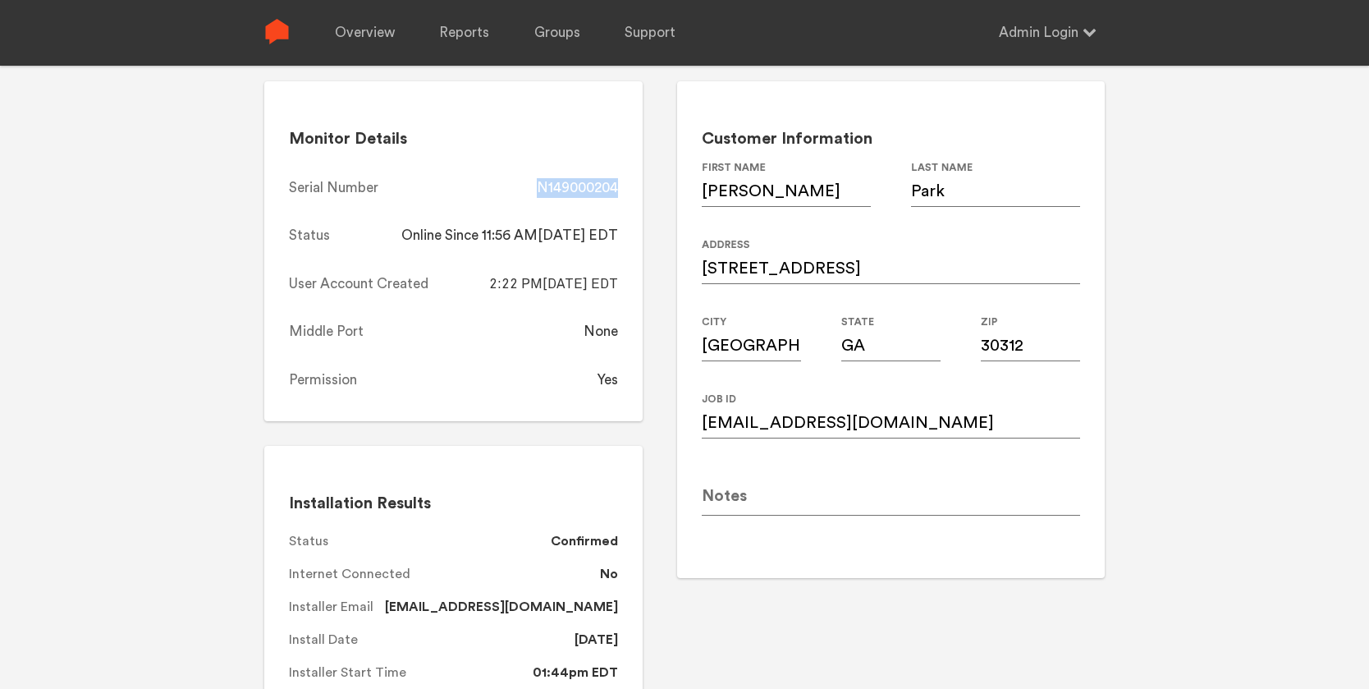
scroll to position [76, 0]
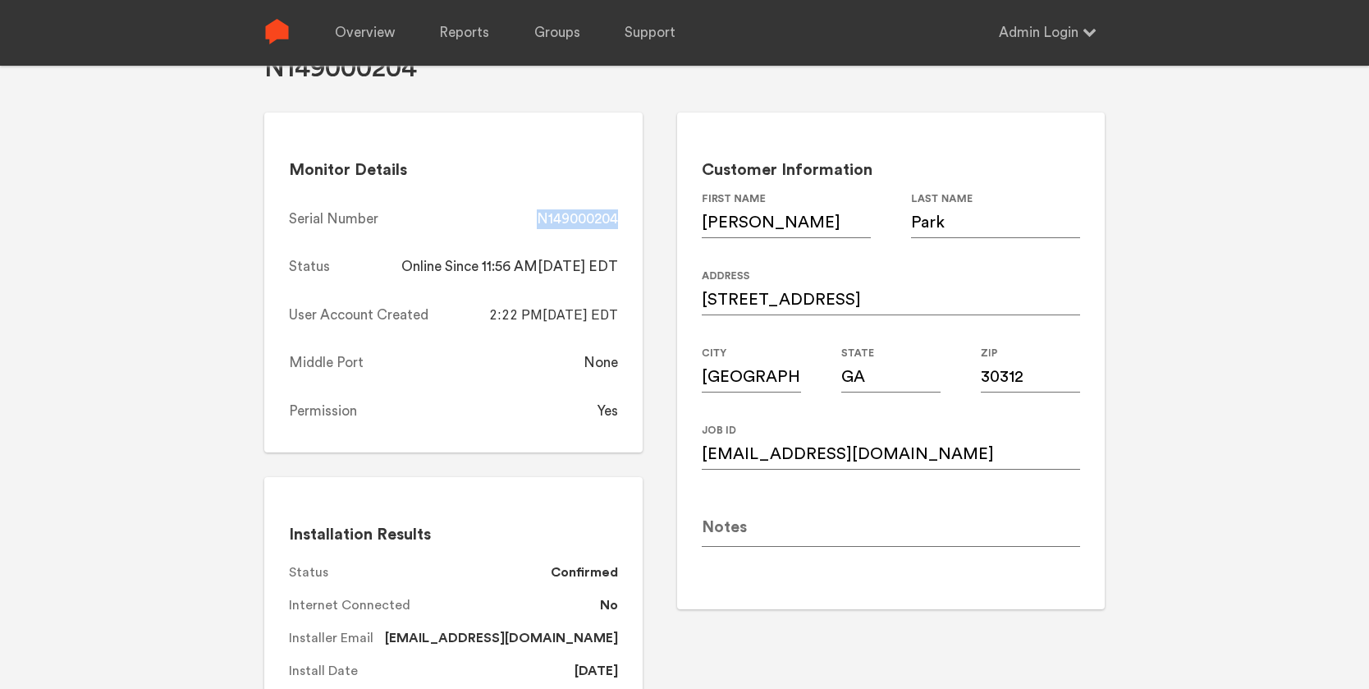
copy div "N149000204"
click at [362, 29] on link "Overview" at bounding box center [365, 33] width 60 height 66
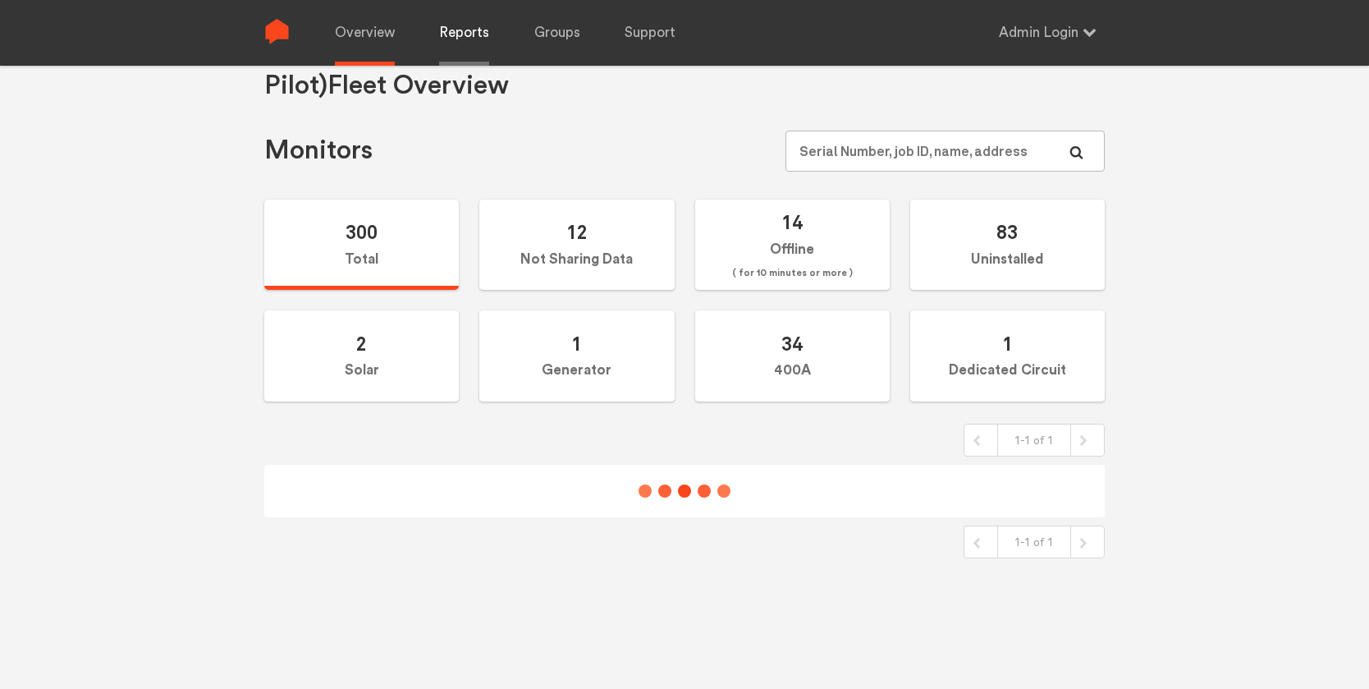
scroll to position [76, 0]
